Goal: Browse casually

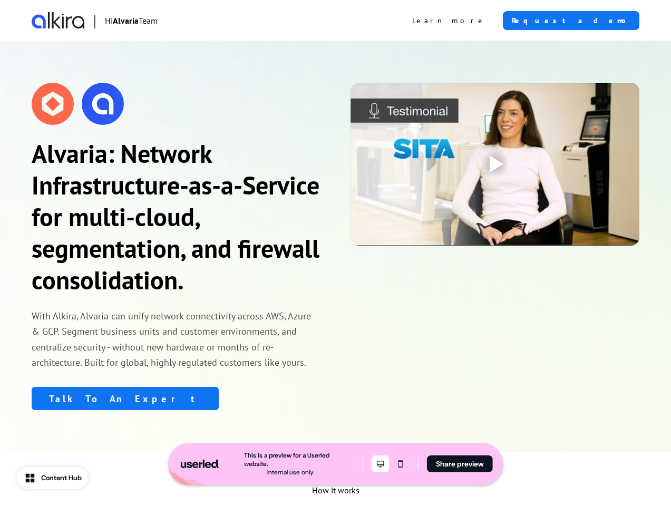
click at [379, 464] on icon "Desktop mode" at bounding box center [380, 464] width 13 height 8
click at [399, 464] on icon "Mobile mode" at bounding box center [400, 464] width 13 height 8
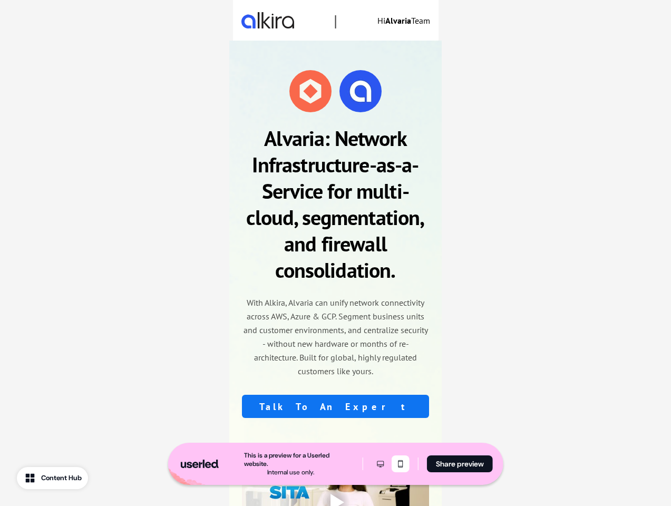
click at [459, 464] on button "Share preview" at bounding box center [460, 464] width 66 height 17
click at [335, 20] on span "|" at bounding box center [336, 20] width 4 height 21
click at [335, 246] on strong "Alvaria: Network Infrastructure-as-a-Service for multi-cloud, segmentation, and…" at bounding box center [335, 203] width 178 height 159
